Goal: Task Accomplishment & Management: Manage account settings

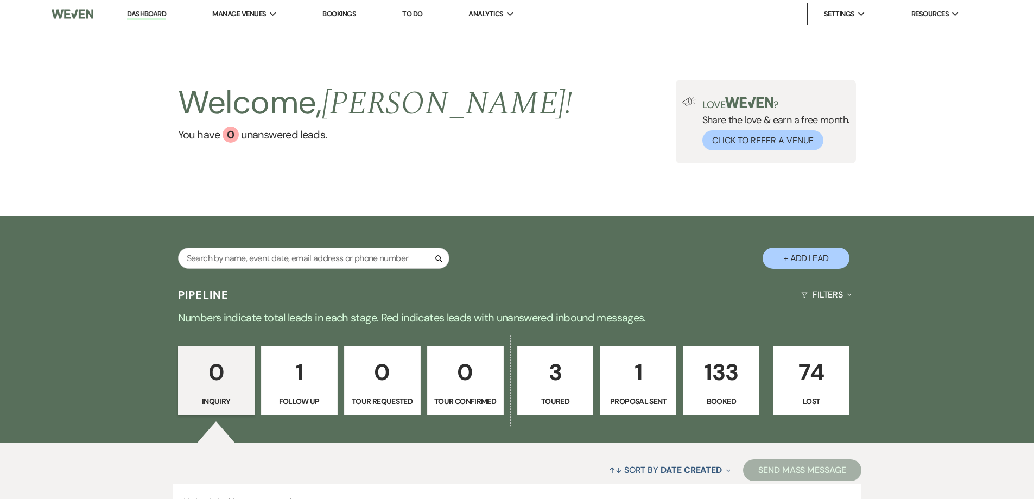
click at [721, 373] on p "133" at bounding box center [721, 372] width 62 height 36
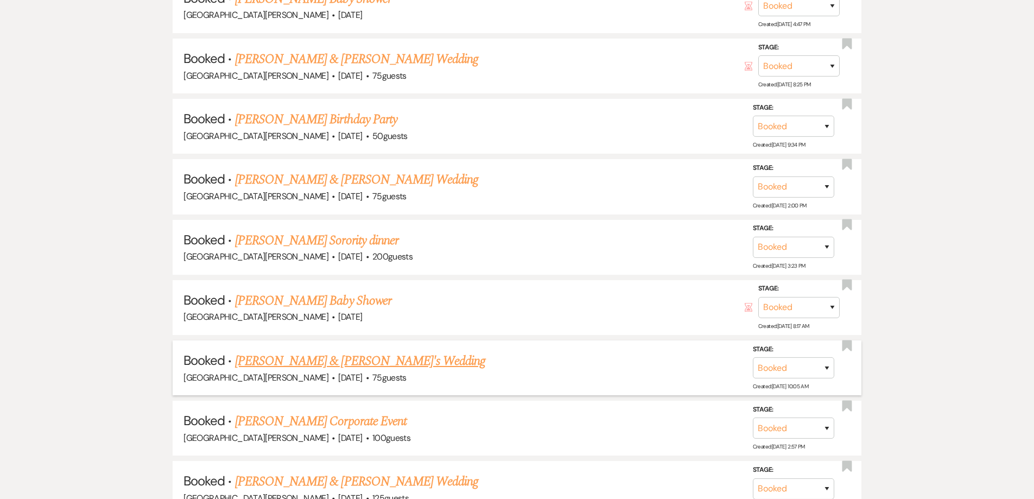
scroll to position [597, 0]
click at [335, 359] on link "[PERSON_NAME] & [PERSON_NAME]'s Wedding" at bounding box center [360, 361] width 251 height 20
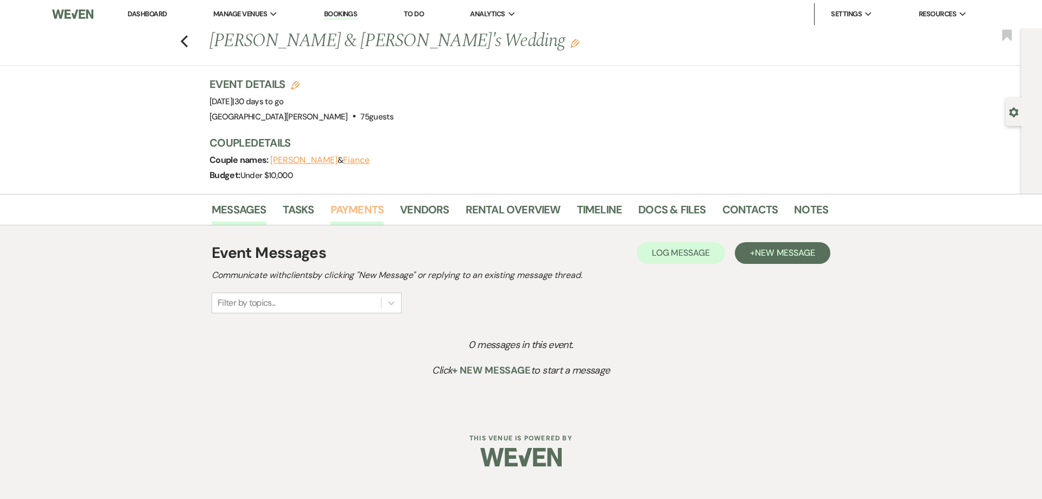
click at [348, 206] on link "Payments" at bounding box center [358, 213] width 54 height 24
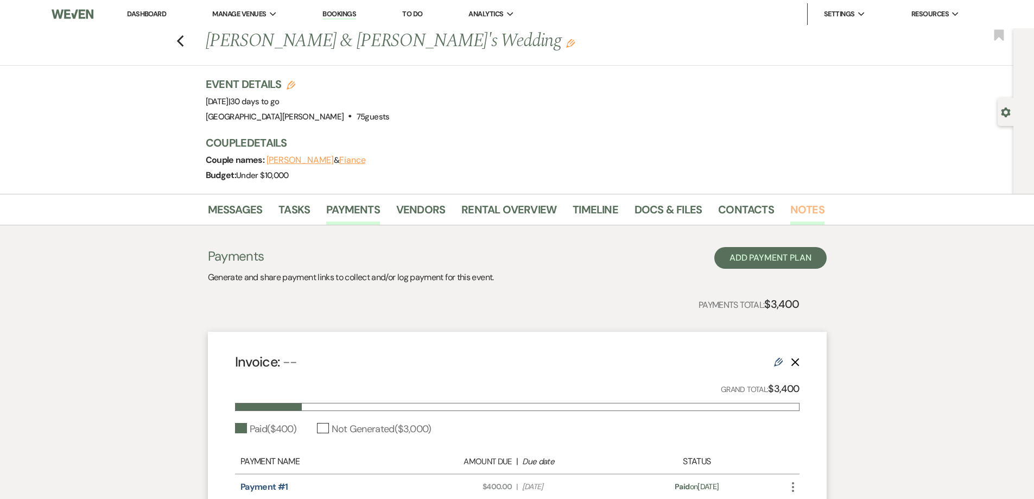
click at [804, 204] on link "Notes" at bounding box center [807, 213] width 34 height 24
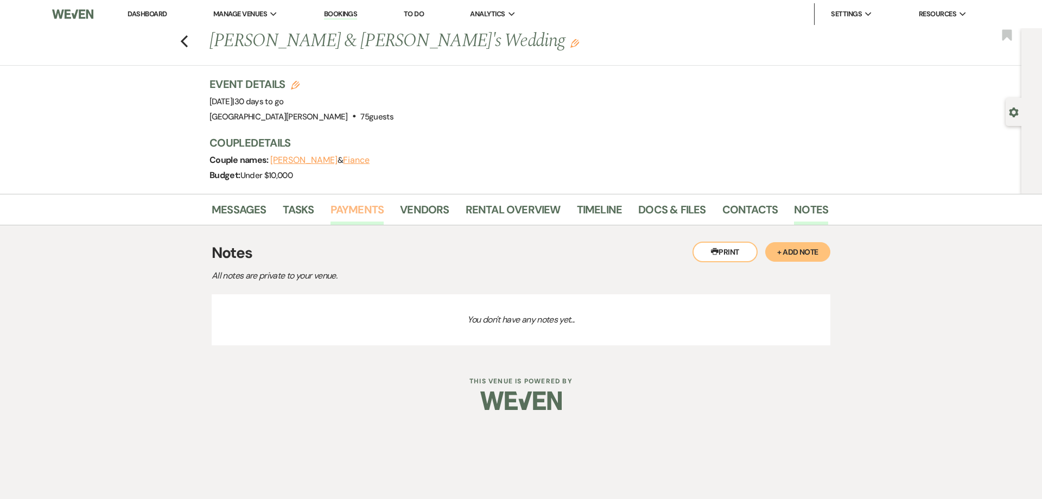
click at [362, 205] on link "Payments" at bounding box center [358, 213] width 54 height 24
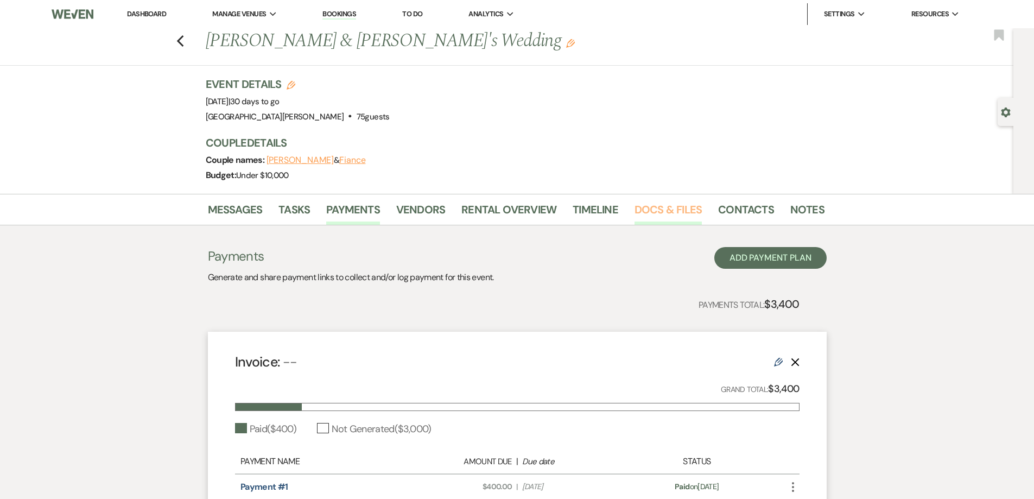
click at [647, 206] on link "Docs & Files" at bounding box center [668, 213] width 67 height 24
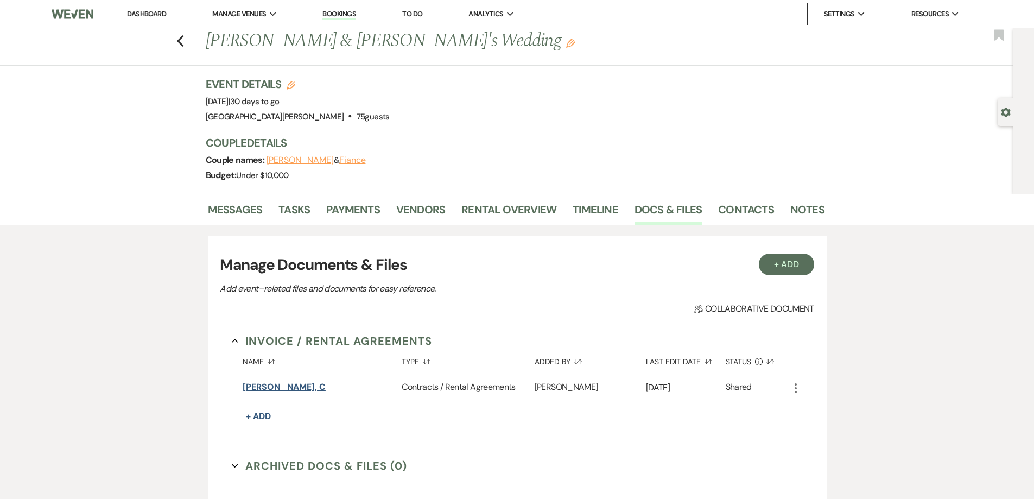
click at [259, 383] on button "[PERSON_NAME], c" at bounding box center [284, 387] width 83 height 13
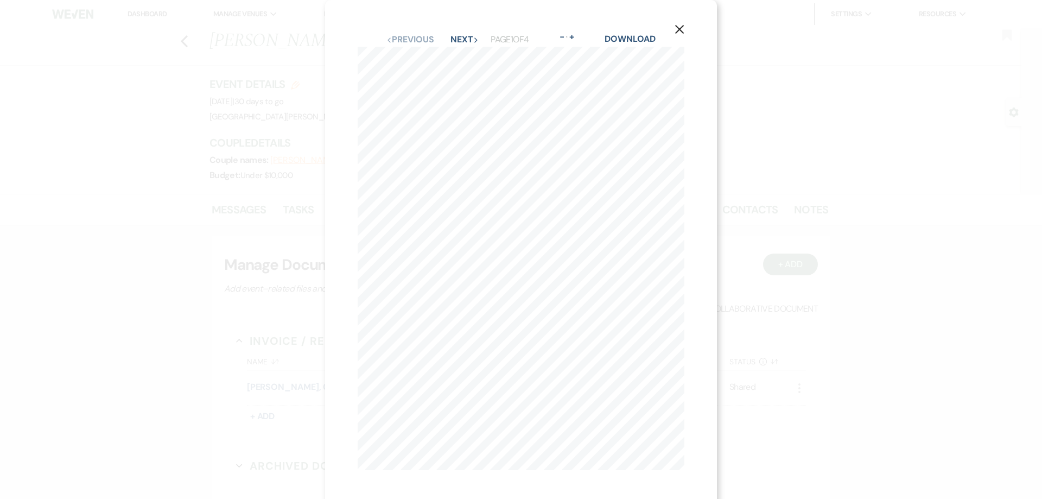
scroll to position [2, 0]
click at [453, 39] on button "Next Next" at bounding box center [465, 39] width 28 height 9
click at [680, 26] on icon "X" at bounding box center [680, 29] width 10 height 10
